Goal: Task Accomplishment & Management: Use online tool/utility

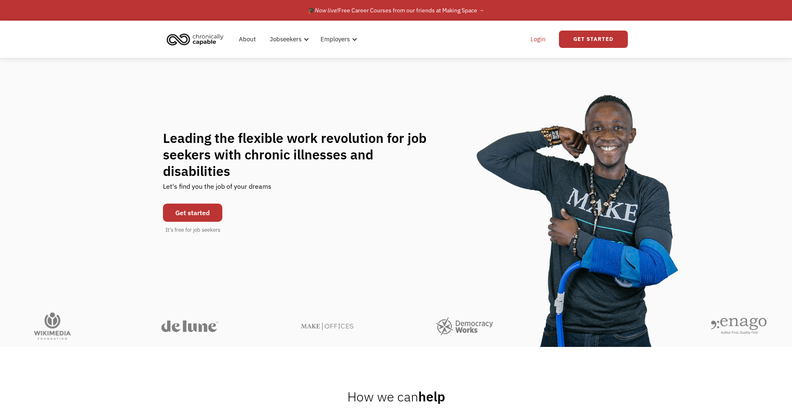
click at [539, 35] on link "Login" at bounding box center [538, 39] width 25 height 26
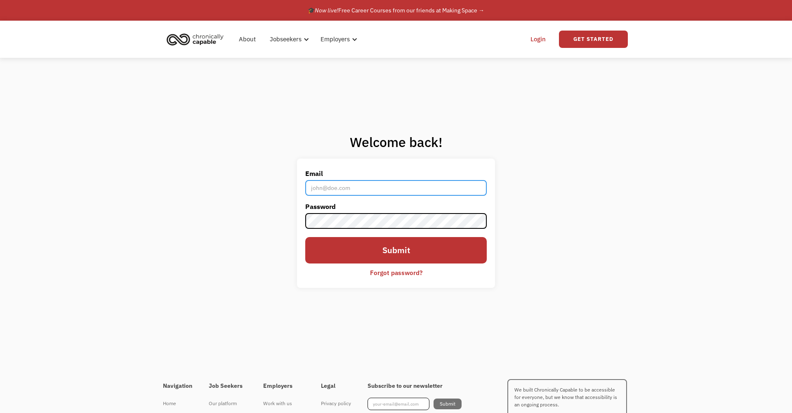
type input "[EMAIL_ADDRESS][DOMAIN_NAME]"
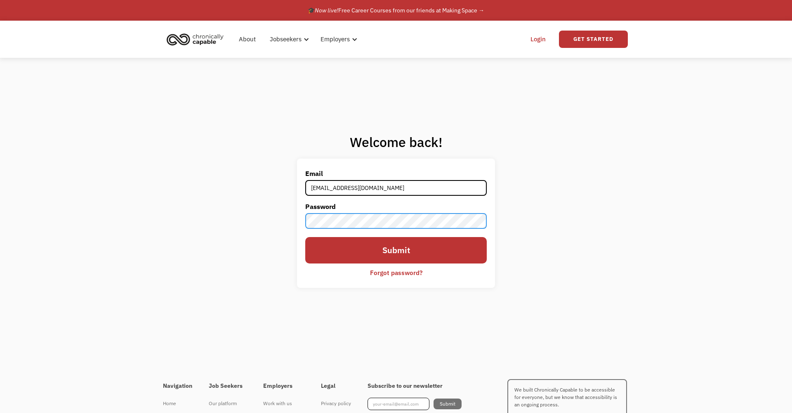
click at [396, 251] on input "Submit" at bounding box center [396, 250] width 182 height 26
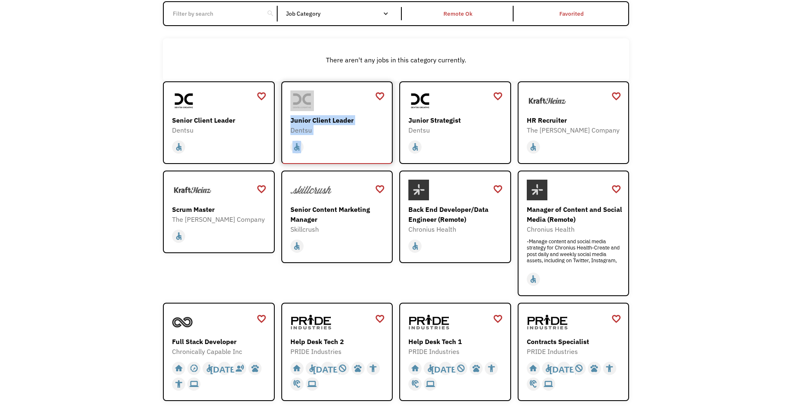
scroll to position [89, 0]
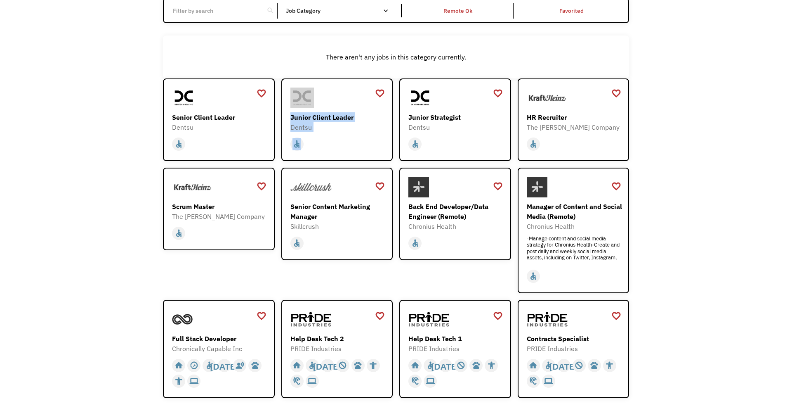
click at [189, 274] on div "favorite_border favorite Saving Scrum Master The Kraft Heinz Company https://ca…" at bounding box center [219, 230] width 112 height 125
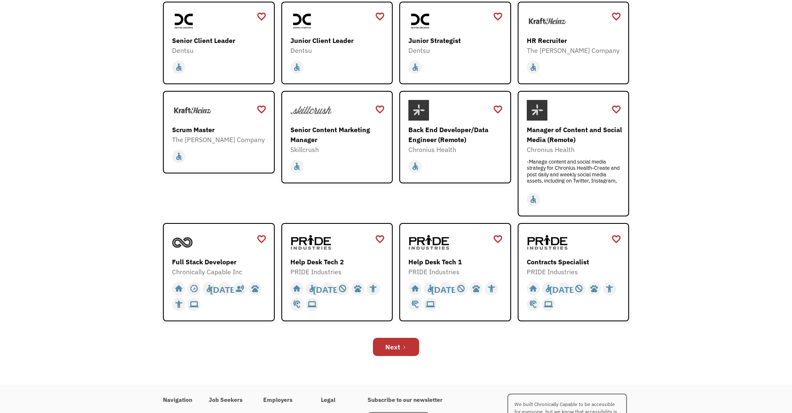
scroll to position [175, 0]
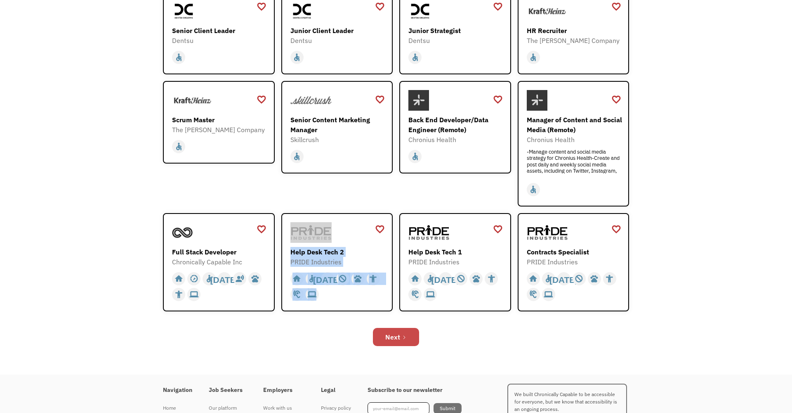
click at [396, 338] on div "Next" at bounding box center [393, 337] width 15 height 10
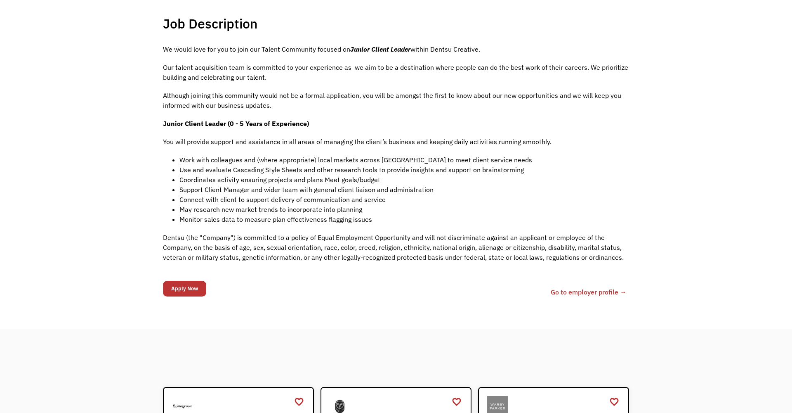
scroll to position [185, 0]
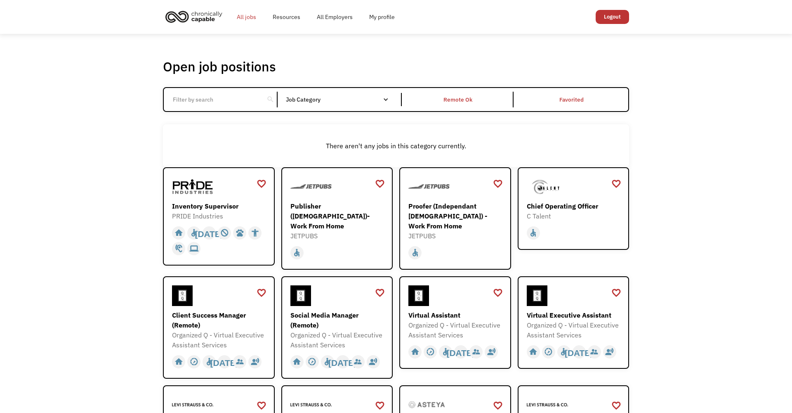
click at [241, 17] on link "All jobs" at bounding box center [247, 17] width 36 height 26
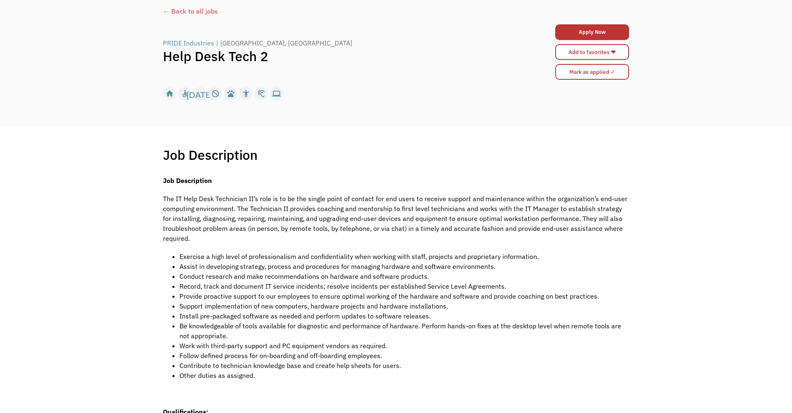
scroll to position [55, 0]
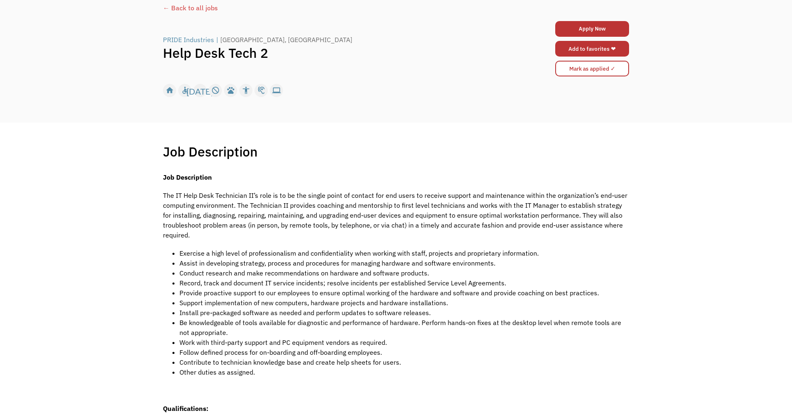
click at [568, 49] on link "Add to favorites ❤" at bounding box center [593, 49] width 74 height 16
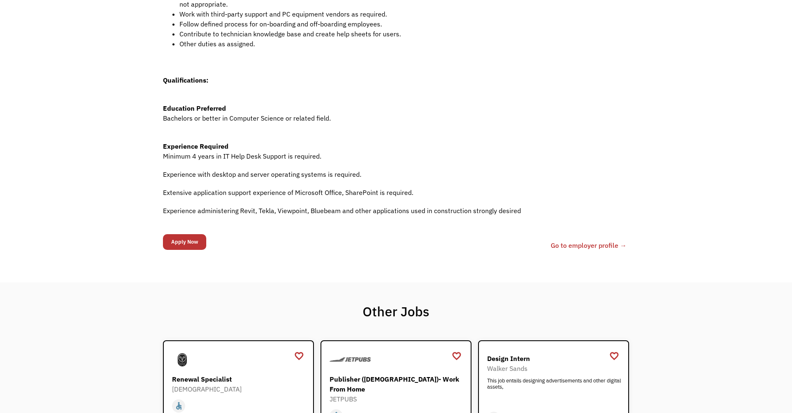
scroll to position [384, 0]
click at [567, 240] on link "Go to employer profile →" at bounding box center [589, 245] width 76 height 10
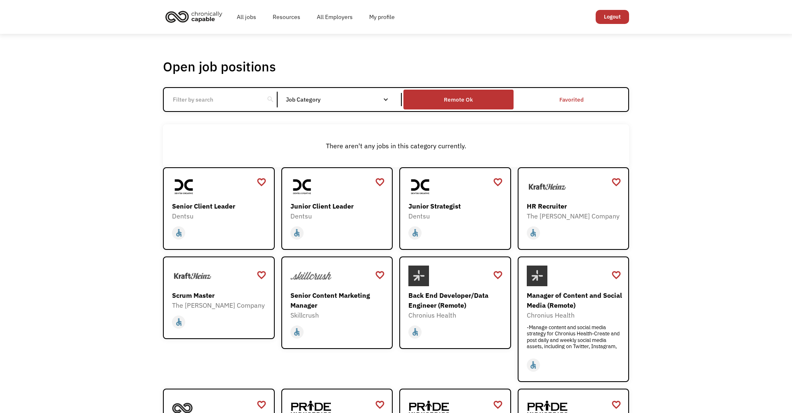
click at [428, 102] on div "Remote Ok" at bounding box center [459, 100] width 110 height 16
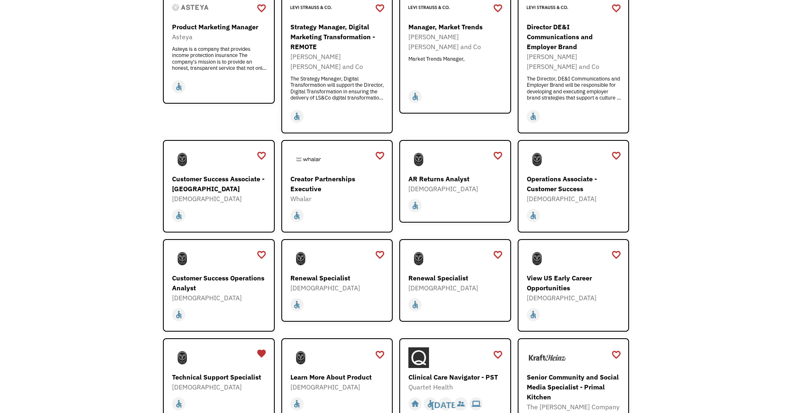
scroll to position [520, 0]
click at [44, 307] on div "Open job positions You have X liked items Search search Filter by category Admi…" at bounding box center [396, 168] width 792 height 1309
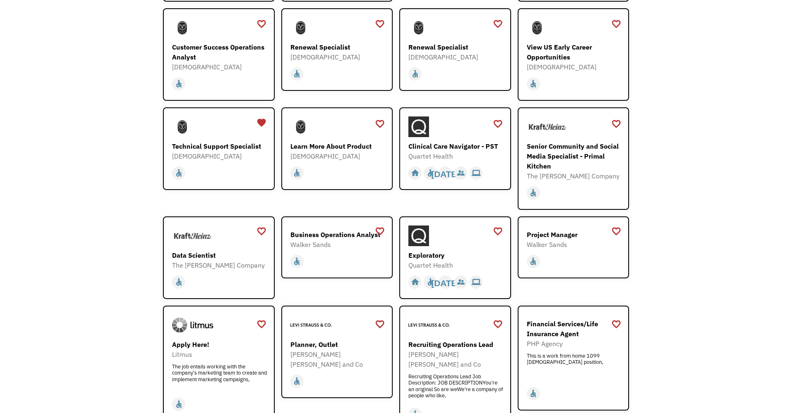
scroll to position [752, 0]
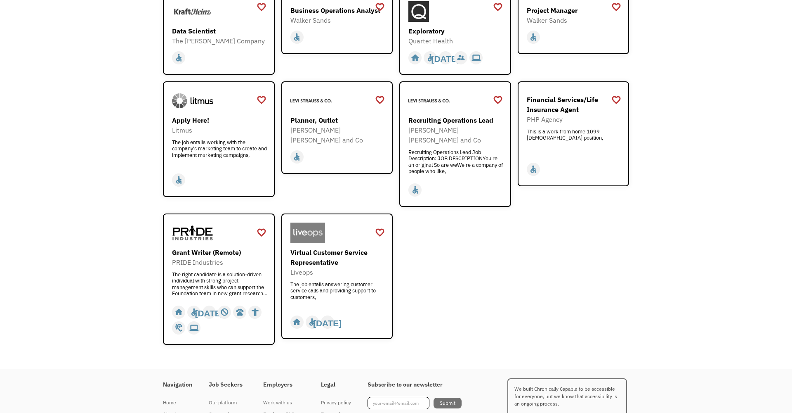
scroll to position [975, 0]
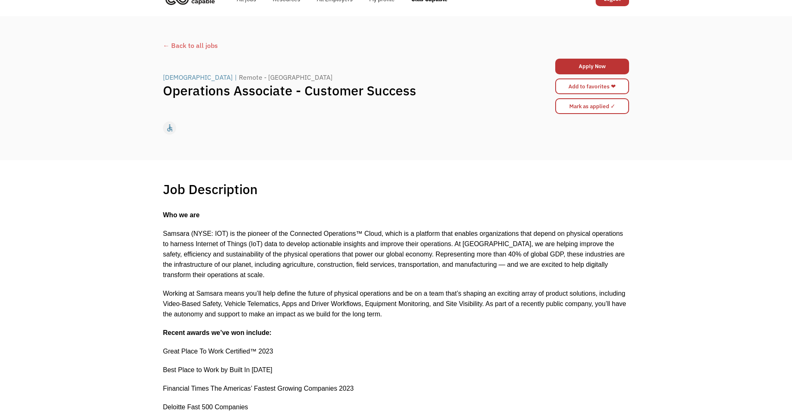
scroll to position [18, 0]
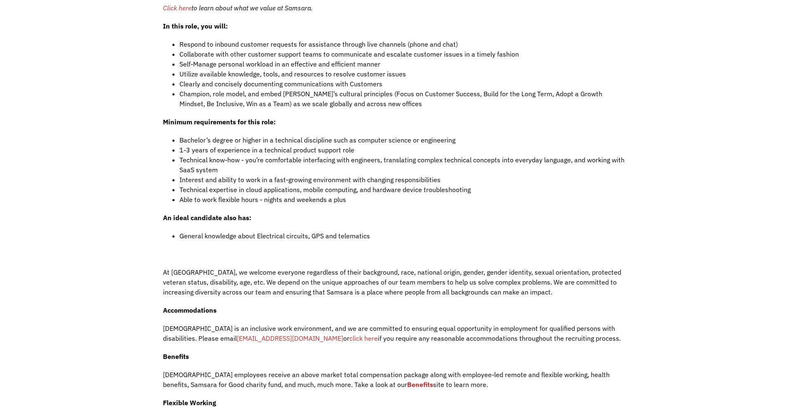
scroll to position [693, 0]
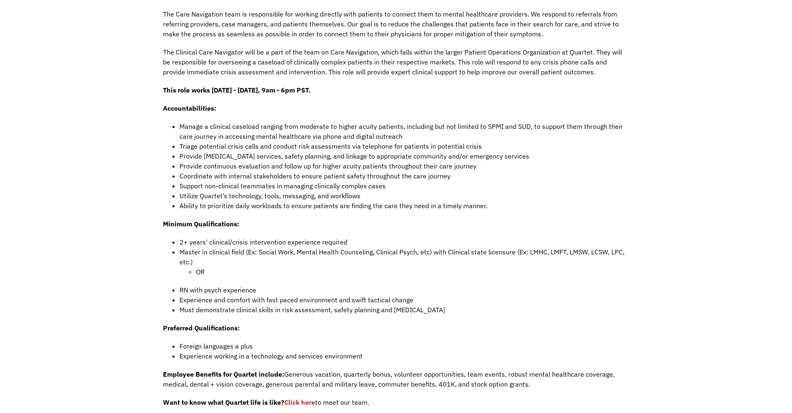
scroll to position [342, 0]
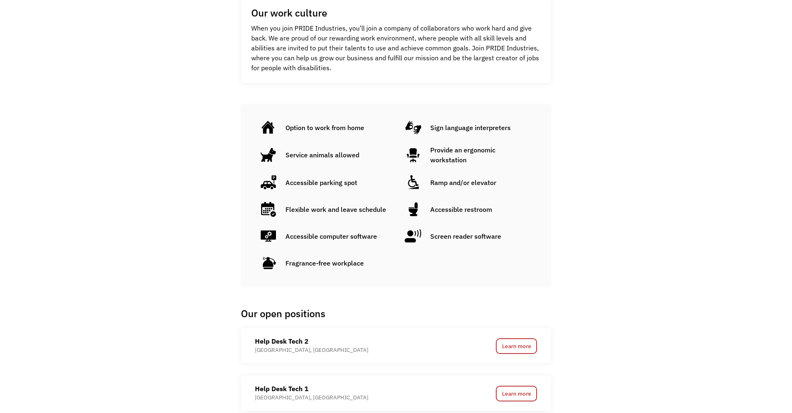
scroll to position [443, 0]
